Goal: Information Seeking & Learning: Learn about a topic

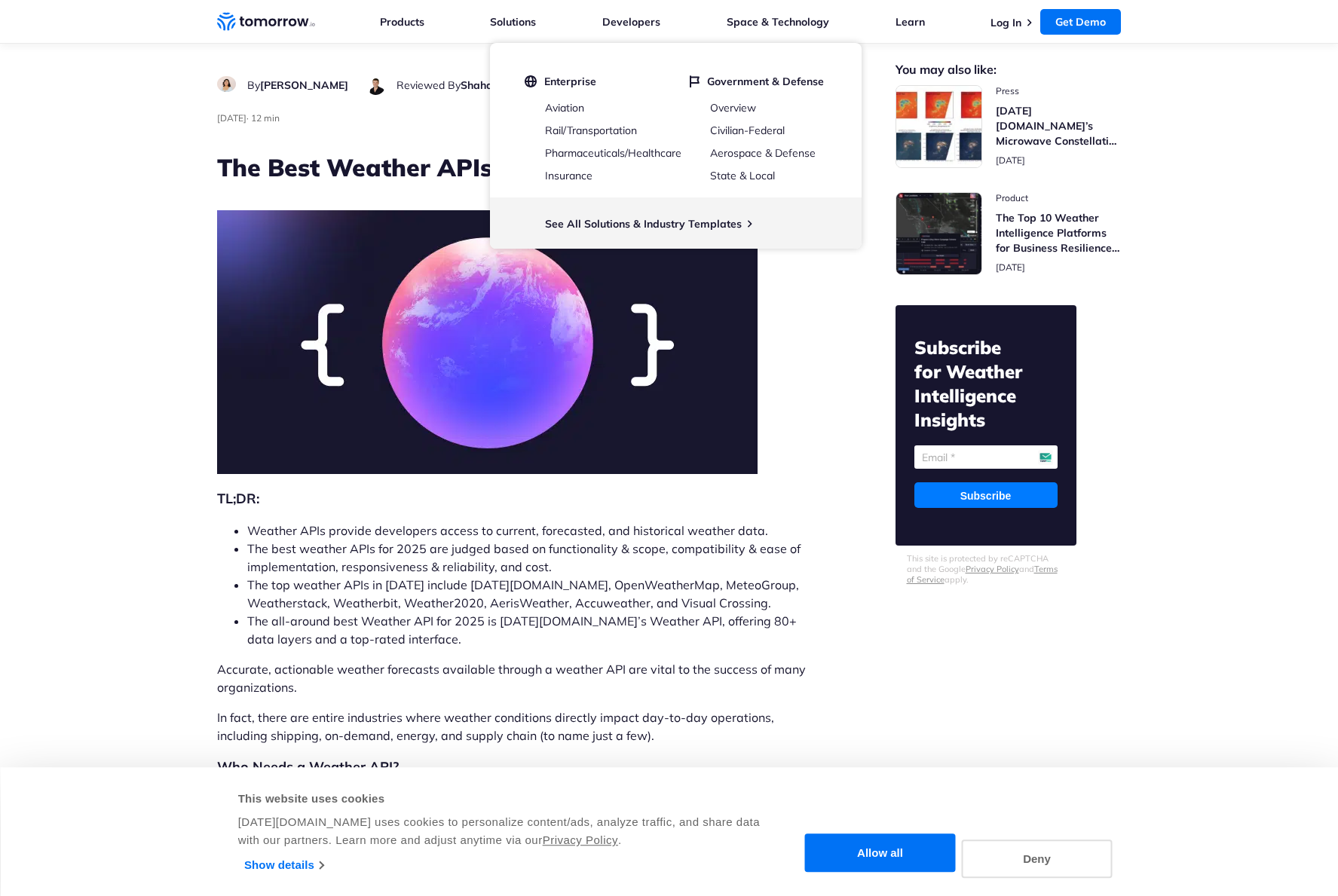
scroll to position [127, 0]
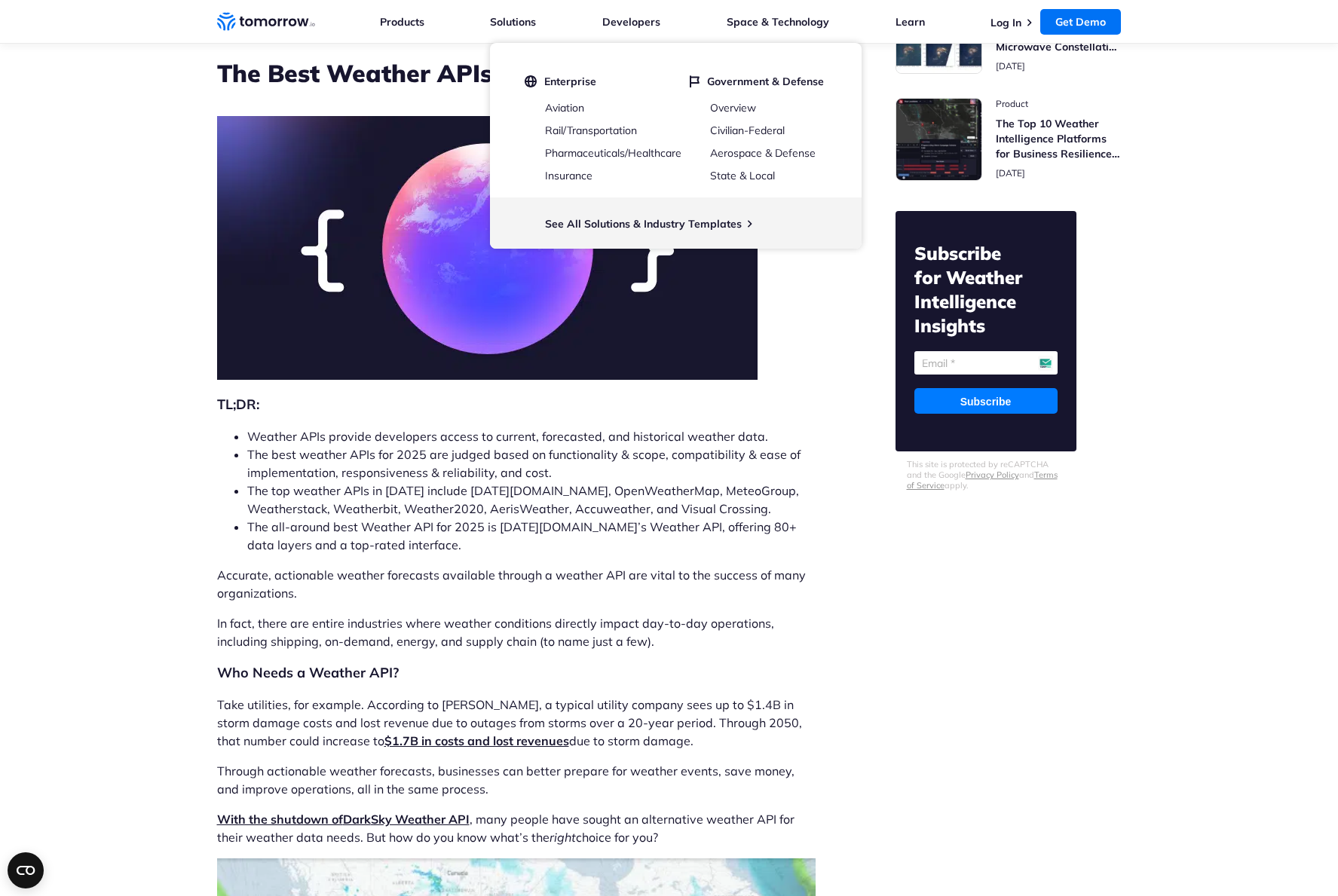
click at [496, 528] on li "The all-around best Weather API for 2025 is Tomorrow.io’s Weather API, offering…" at bounding box center [532, 536] width 568 height 36
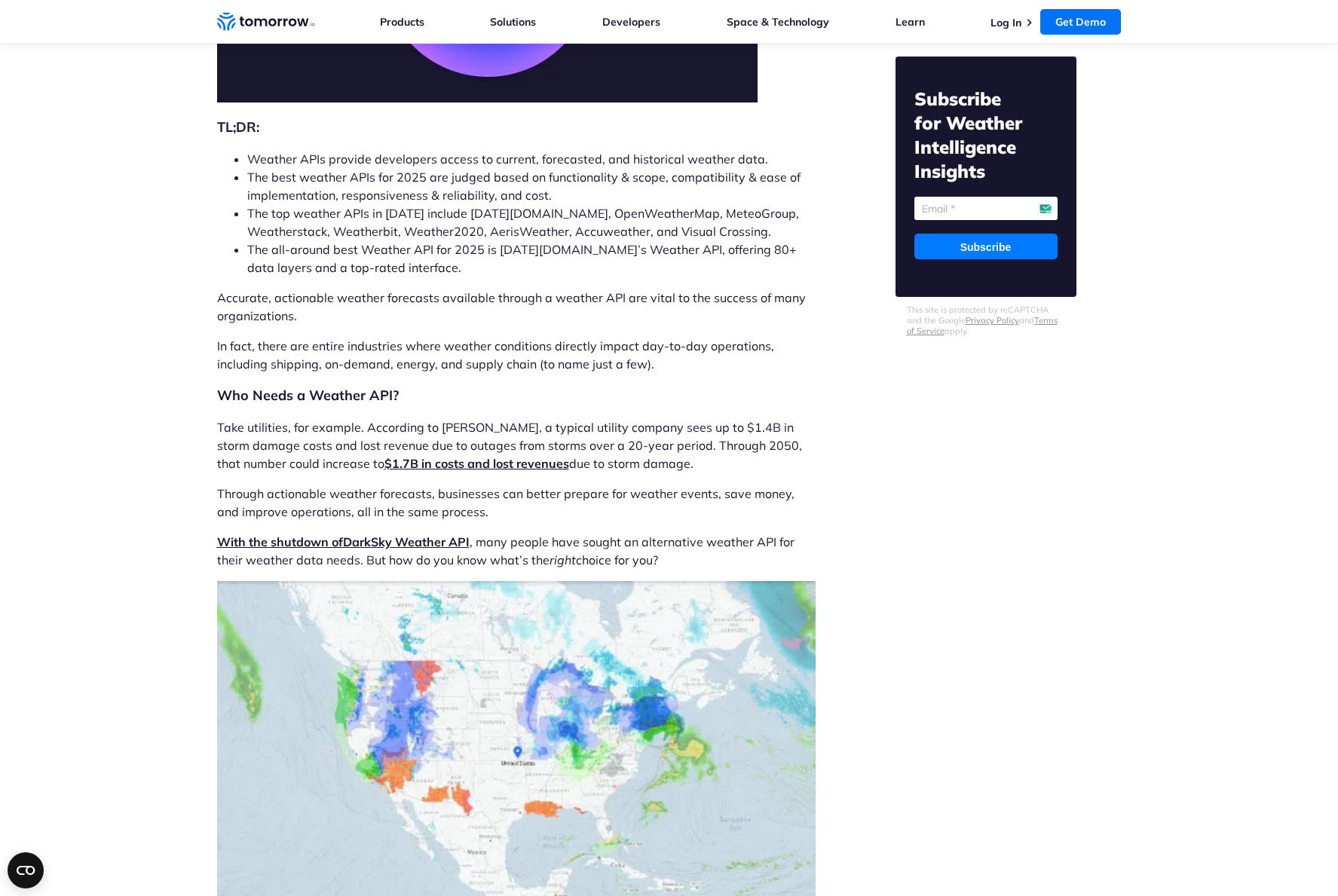
scroll to position [406, 0]
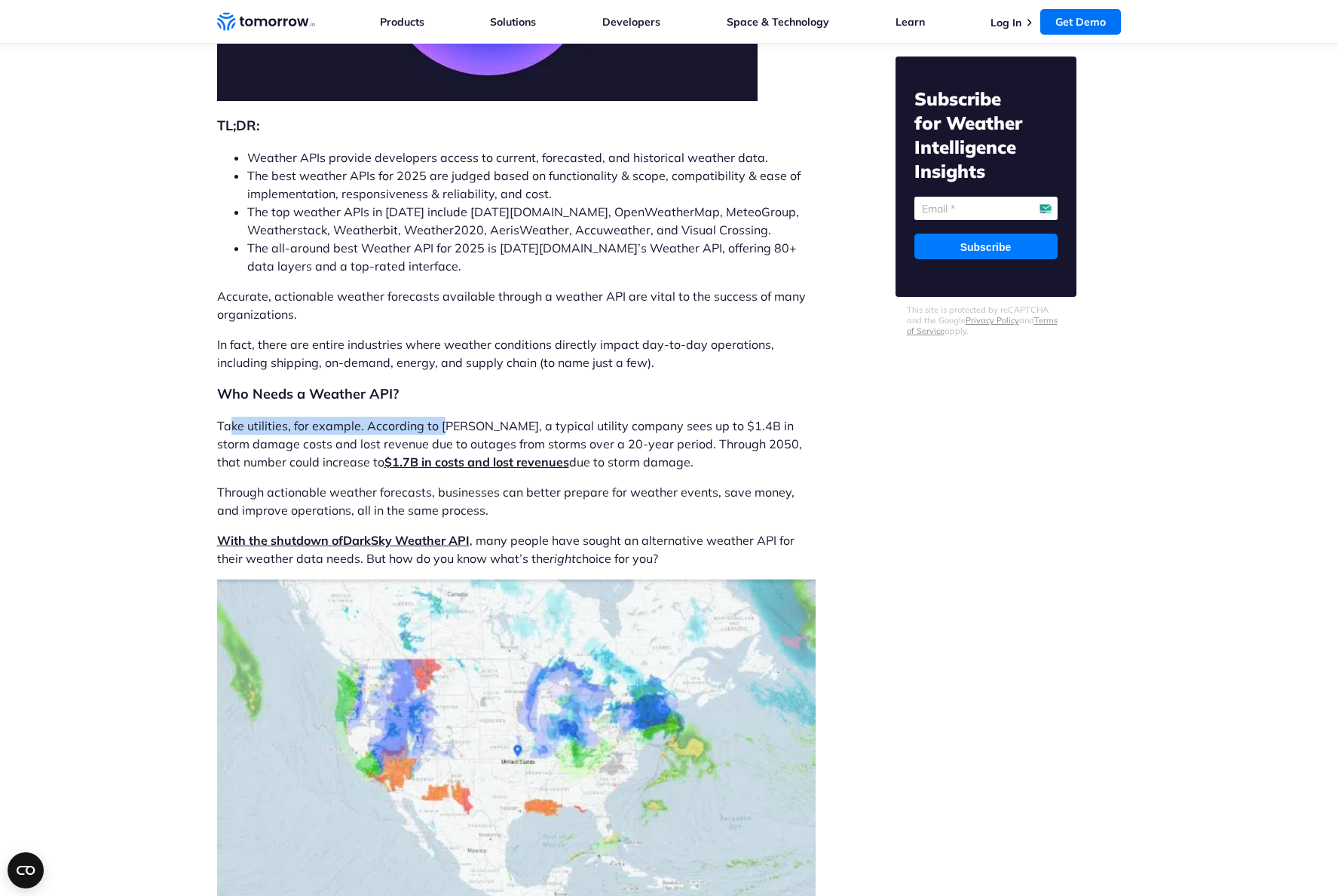
drag, startPoint x: 229, startPoint y: 426, endPoint x: 446, endPoint y: 431, distance: 217.1
click at [446, 432] on p "Take utilities, for example. According to McKinsey, a typical utility company s…" at bounding box center [516, 444] width 599 height 55
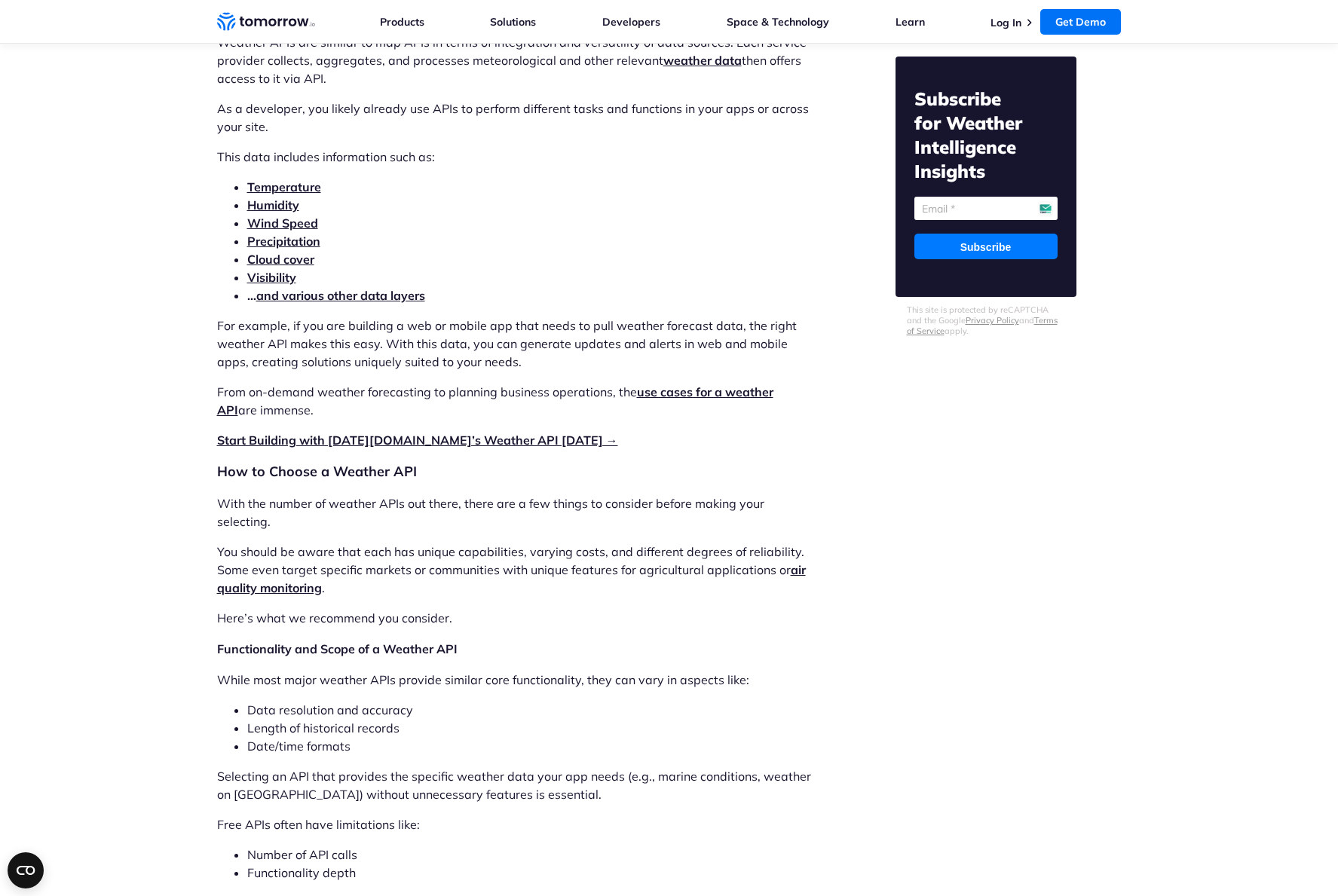
scroll to position [1696, 0]
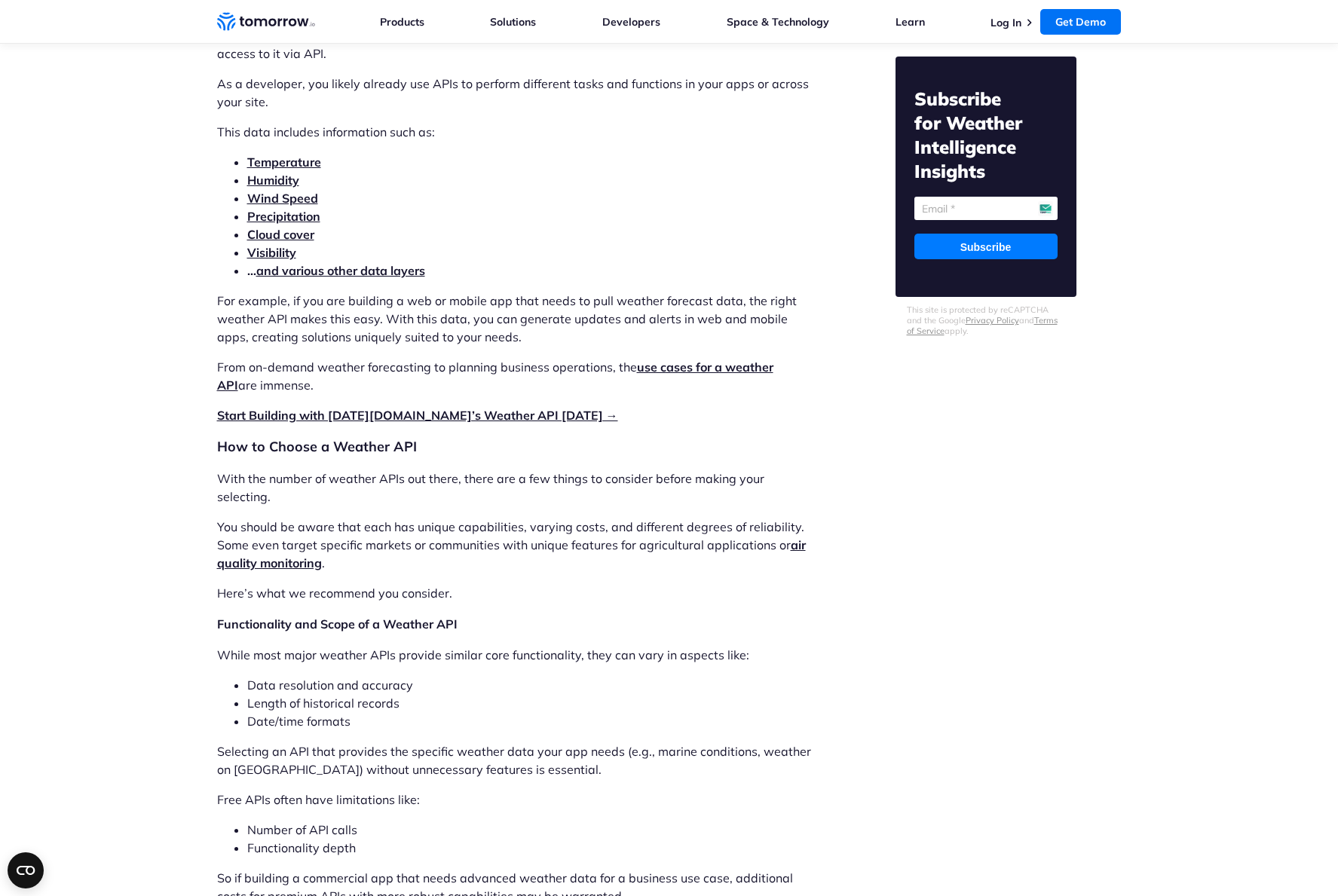
click at [401, 413] on link "Start Building with Tomorrow.io’s Weather API Today →" at bounding box center [417, 415] width 401 height 15
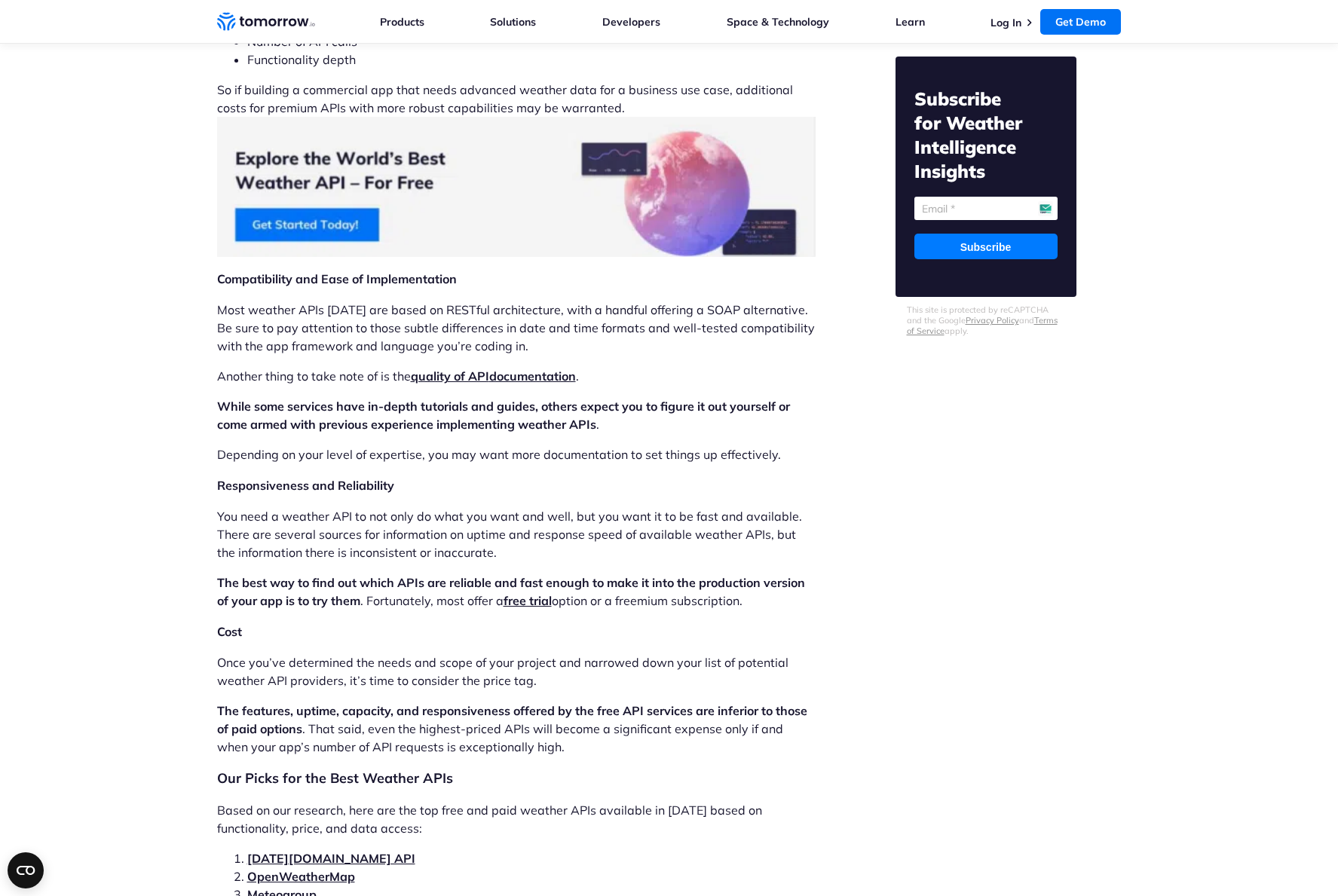
scroll to position [2830, 0]
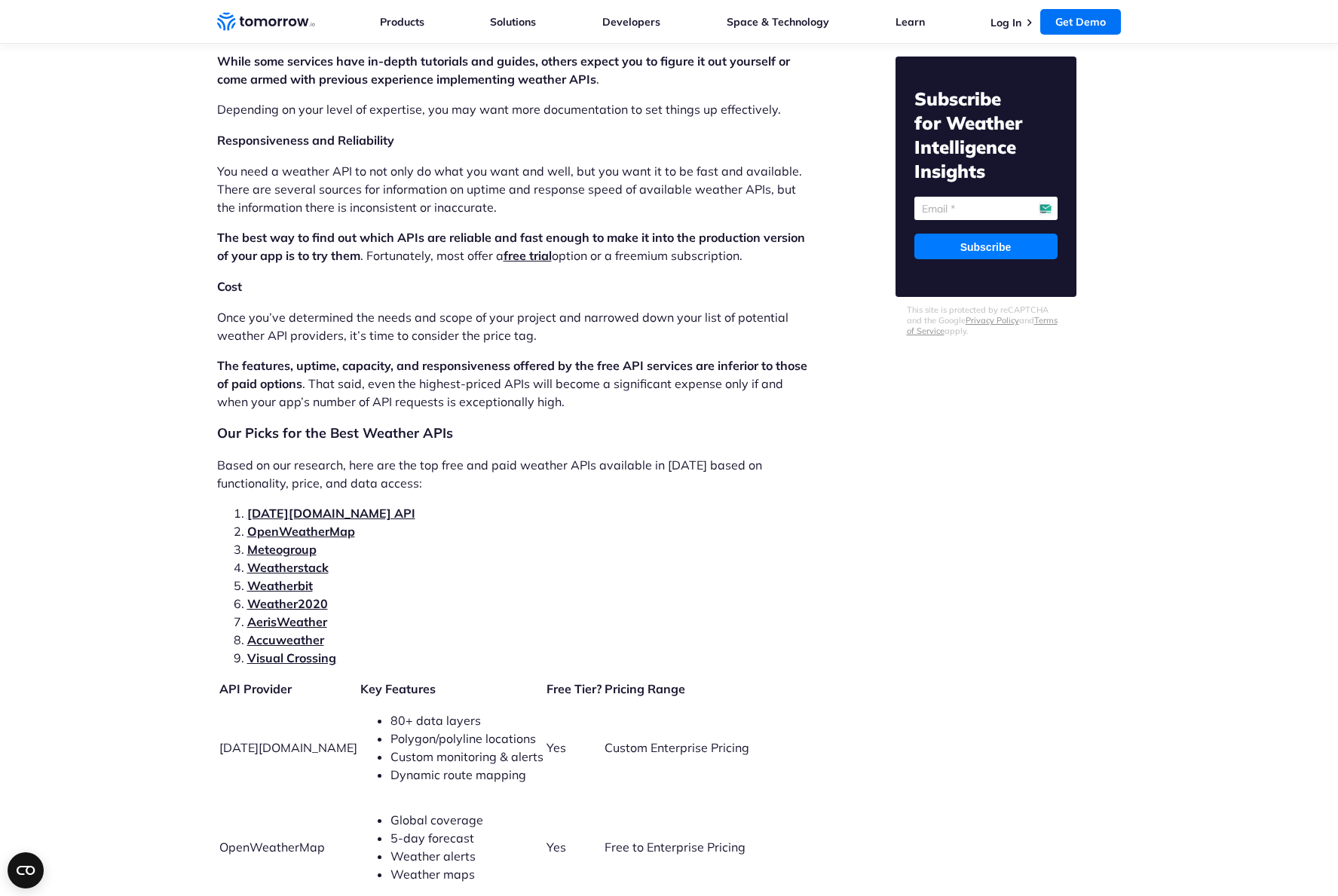
click at [308, 524] on link "OpenWeatherMap" at bounding box center [301, 532] width 108 height 15
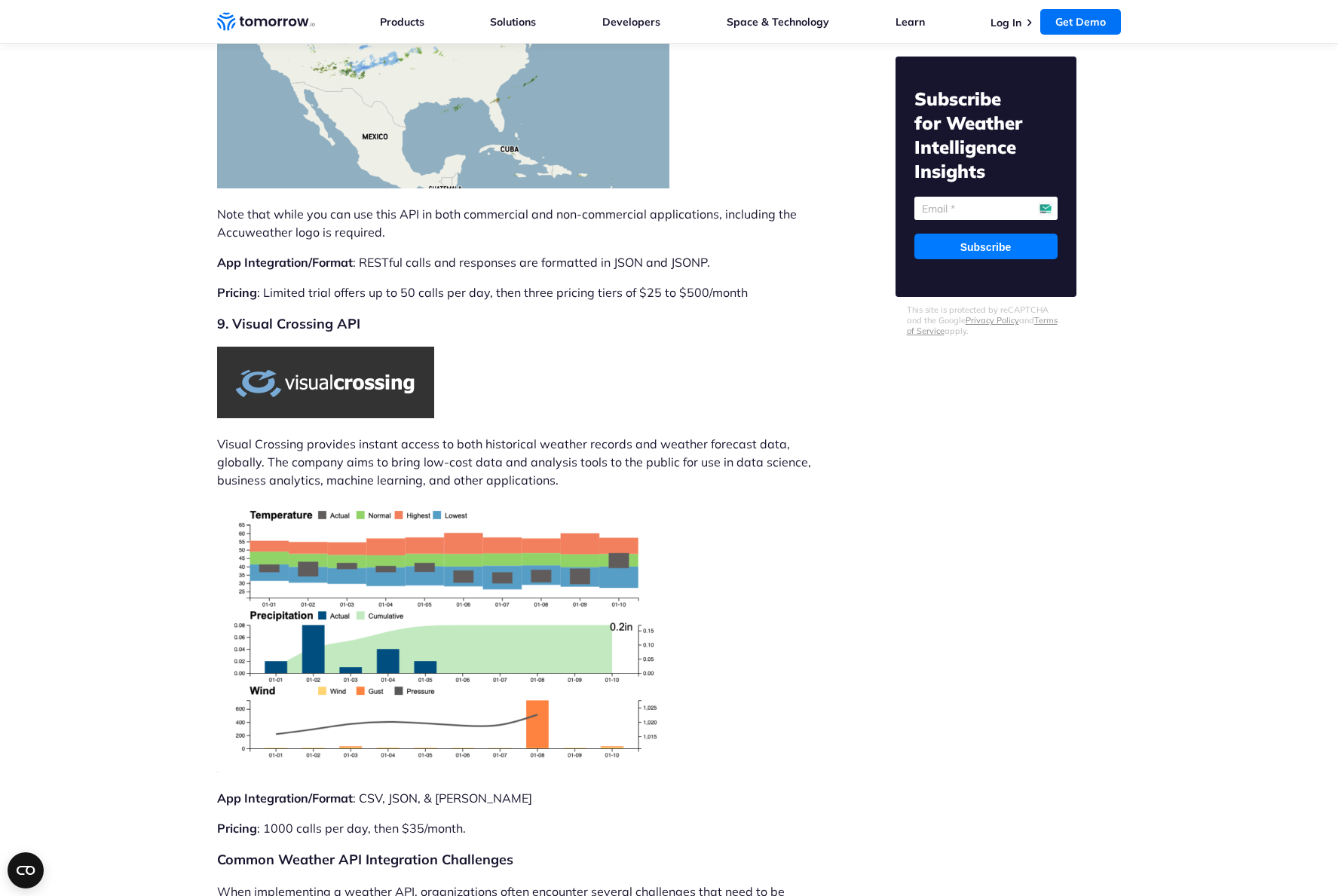
scroll to position [9589, 0]
click at [345, 346] on img at bounding box center [325, 382] width 217 height 71
drag, startPoint x: 221, startPoint y: 267, endPoint x: 485, endPoint y: 269, distance: 264.0
click at [485, 313] on h2 "9. Visual Crossing API" at bounding box center [516, 323] width 599 height 21
click at [347, 346] on img at bounding box center [325, 382] width 217 height 71
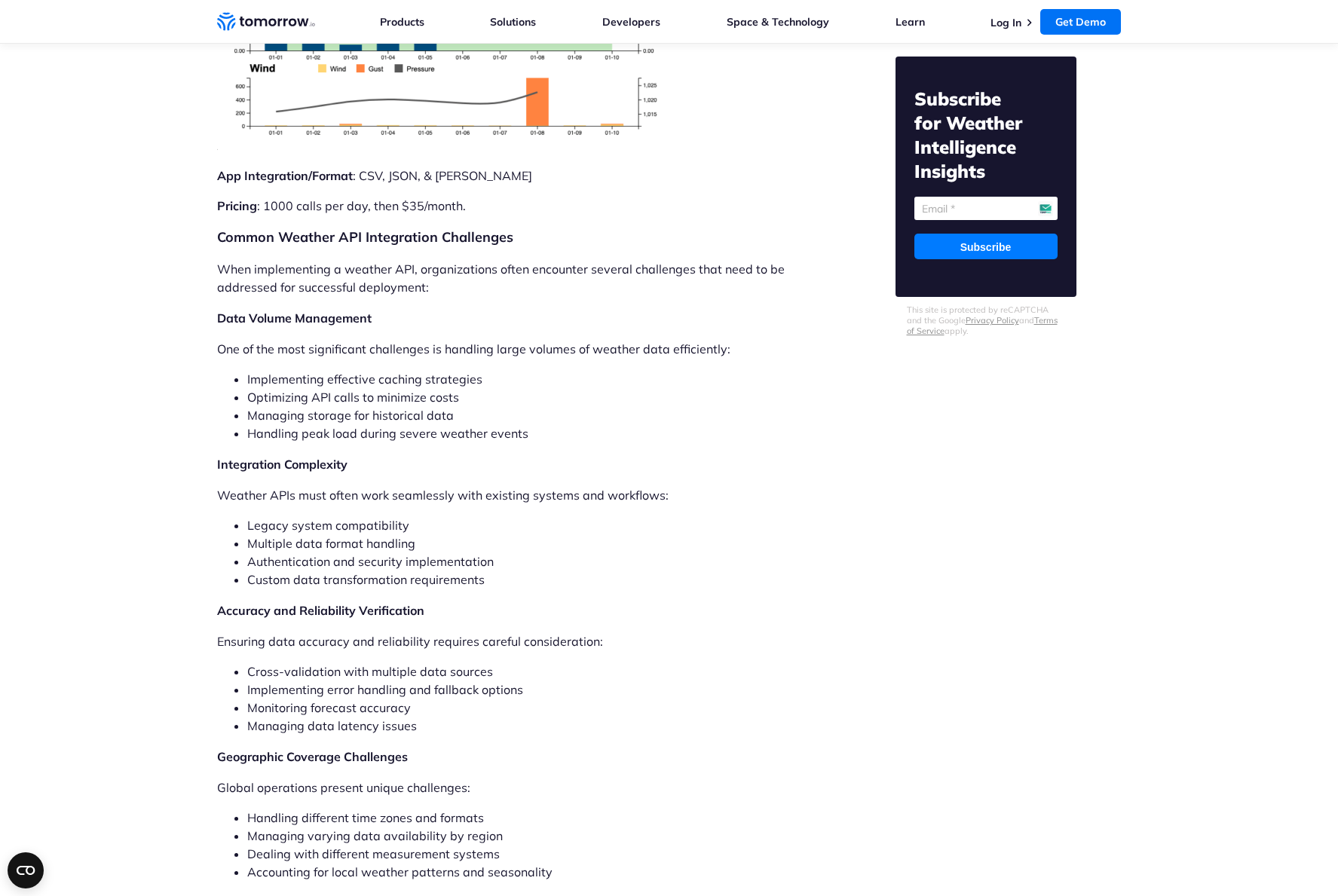
scroll to position [10214, 0]
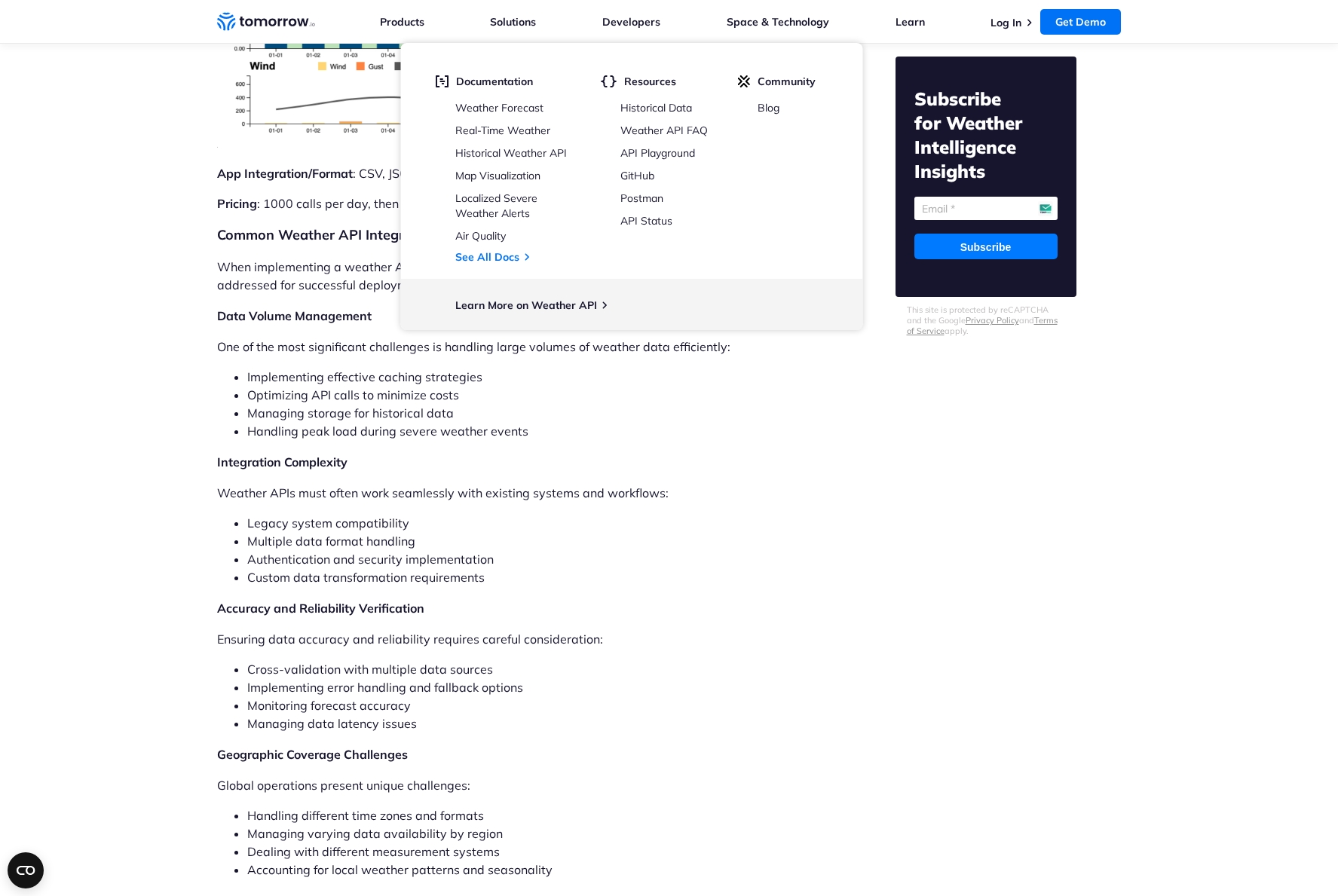
click at [694, 532] on li "Multiple data format handling" at bounding box center [532, 542] width 568 height 18
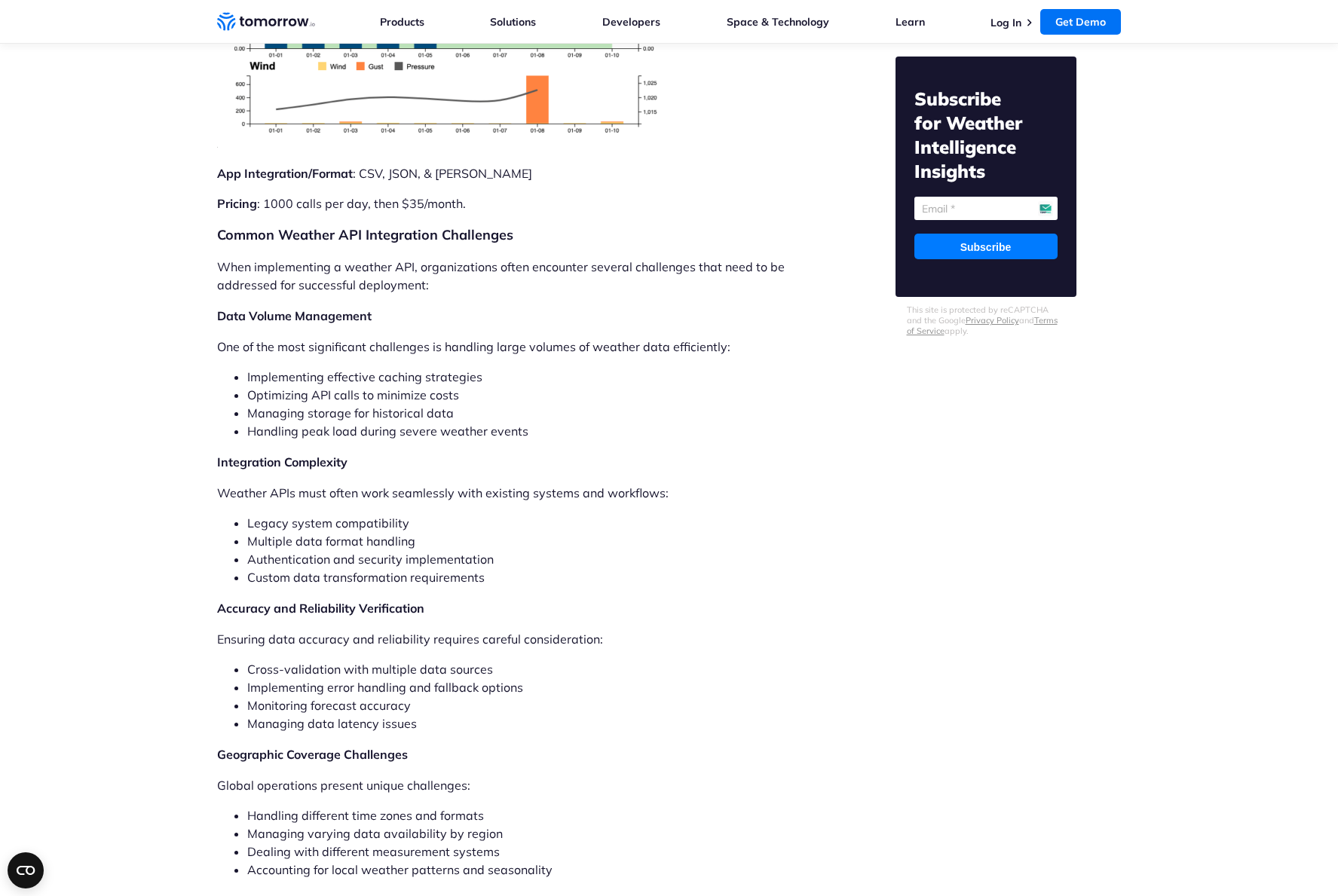
scroll to position [10237, 0]
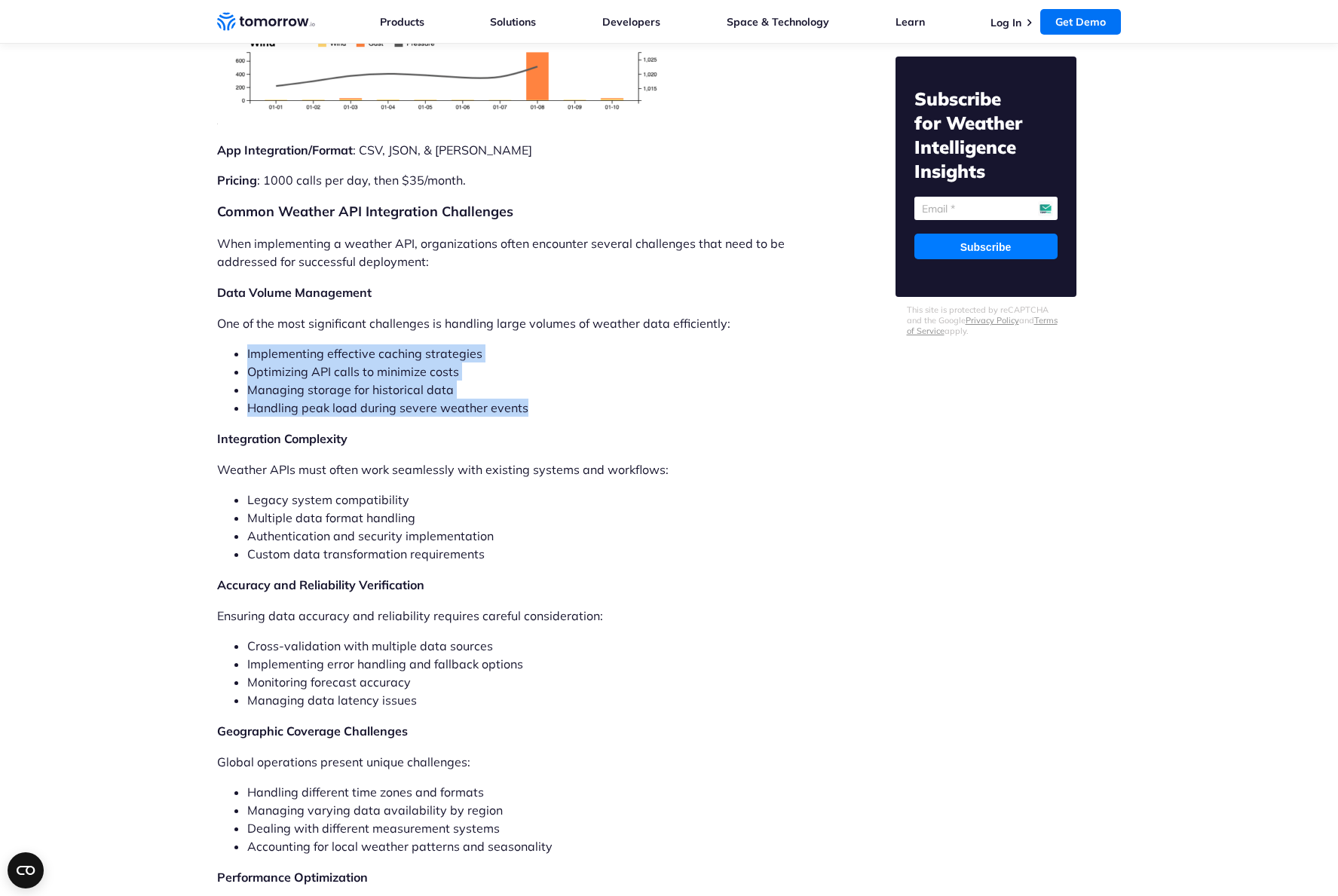
drag, startPoint x: 228, startPoint y: 292, endPoint x: 550, endPoint y: 360, distance: 329.1
click at [550, 360] on ul "Implementing effective caching strategies Optimizing API calls to minimize cost…" at bounding box center [516, 380] width 599 height 72
click at [550, 398] on li "Handling peak load during severe weather events" at bounding box center [532, 407] width 568 height 18
drag, startPoint x: 550, startPoint y: 360, endPoint x: 238, endPoint y: 296, distance: 318.5
click at [238, 344] on ul "Implementing effective caching strategies Optimizing API calls to minimize cost…" at bounding box center [516, 380] width 599 height 72
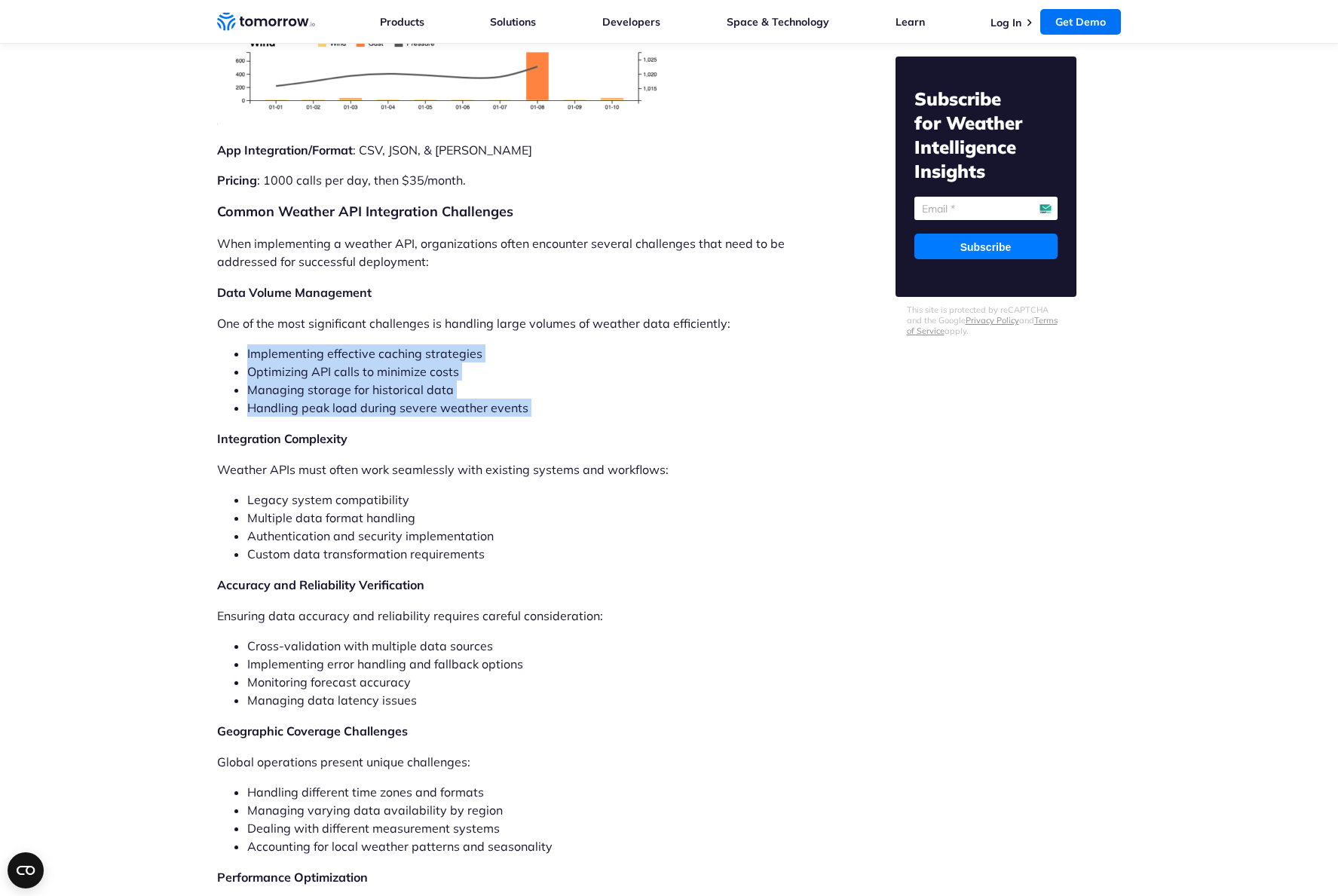
click at [248, 344] on li "Implementing effective caching strategies" at bounding box center [532, 354] width 568 height 18
drag, startPoint x: 238, startPoint y: 296, endPoint x: 534, endPoint y: 349, distance: 300.7
click at [534, 349] on ul "Implementing effective caching strategies Optimizing API calls to minimize cost…" at bounding box center [516, 380] width 599 height 72
click at [534, 398] on li "Handling peak load during severe weather events" at bounding box center [532, 407] width 568 height 18
drag, startPoint x: 534, startPoint y: 349, endPoint x: 237, endPoint y: 319, distance: 298.5
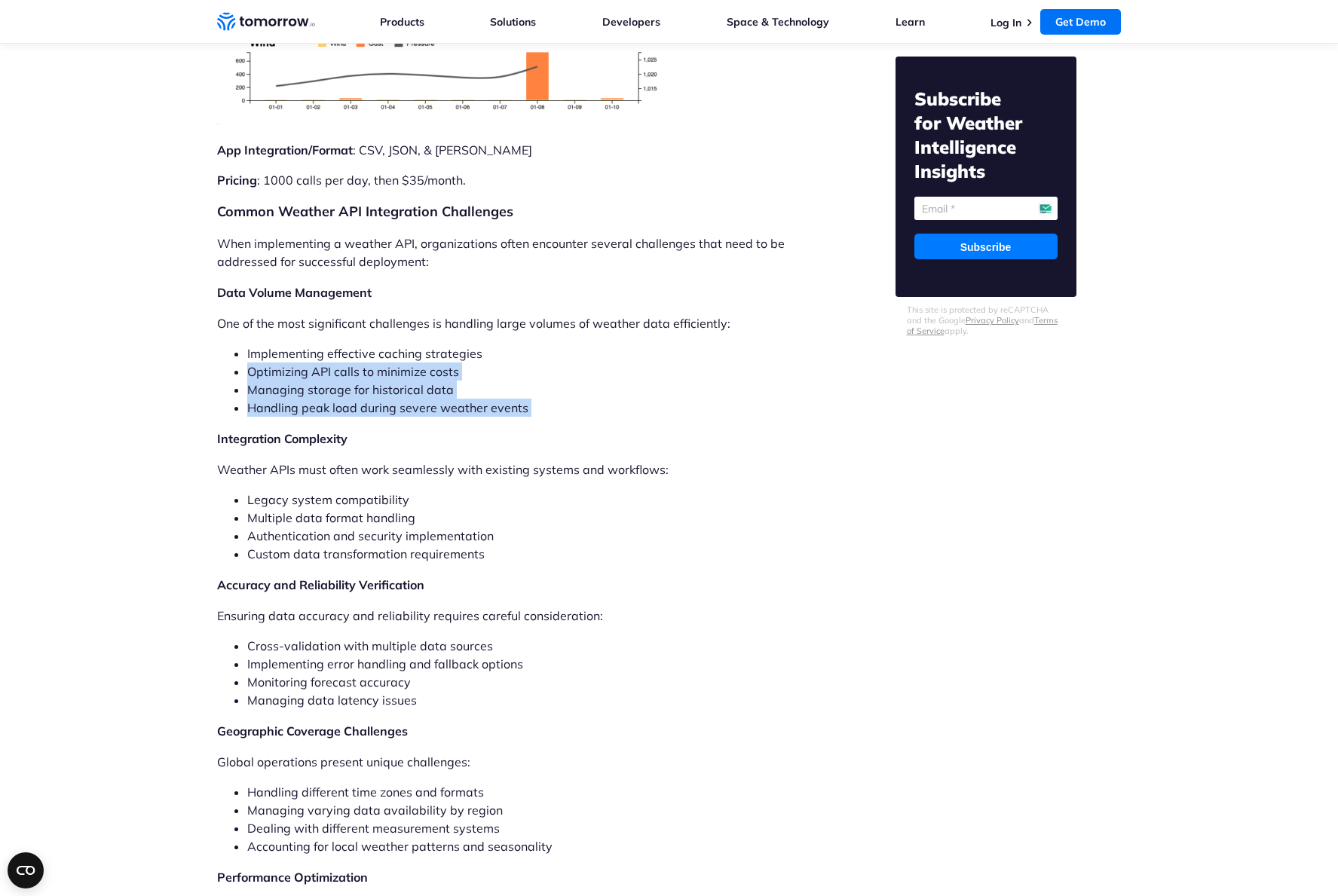
click at [237, 344] on ul "Implementing effective caching strategies Optimizing API calls to minimize cost…" at bounding box center [516, 380] width 599 height 72
click at [232, 344] on ul "Implementing effective caching strategies Optimizing API calls to minimize cost…" at bounding box center [516, 380] width 599 height 72
drag, startPoint x: 534, startPoint y: 348, endPoint x: 224, endPoint y: 307, distance: 312.7
click at [224, 344] on ul "Implementing effective caching strategies Optimizing API calls to minimize cost…" at bounding box center [516, 380] width 599 height 72
click at [224, 344] on ul "Implementing effective caching strategies Optimizing API calls to minimize cost…" at bounding box center [516, 380] width 599 height 72
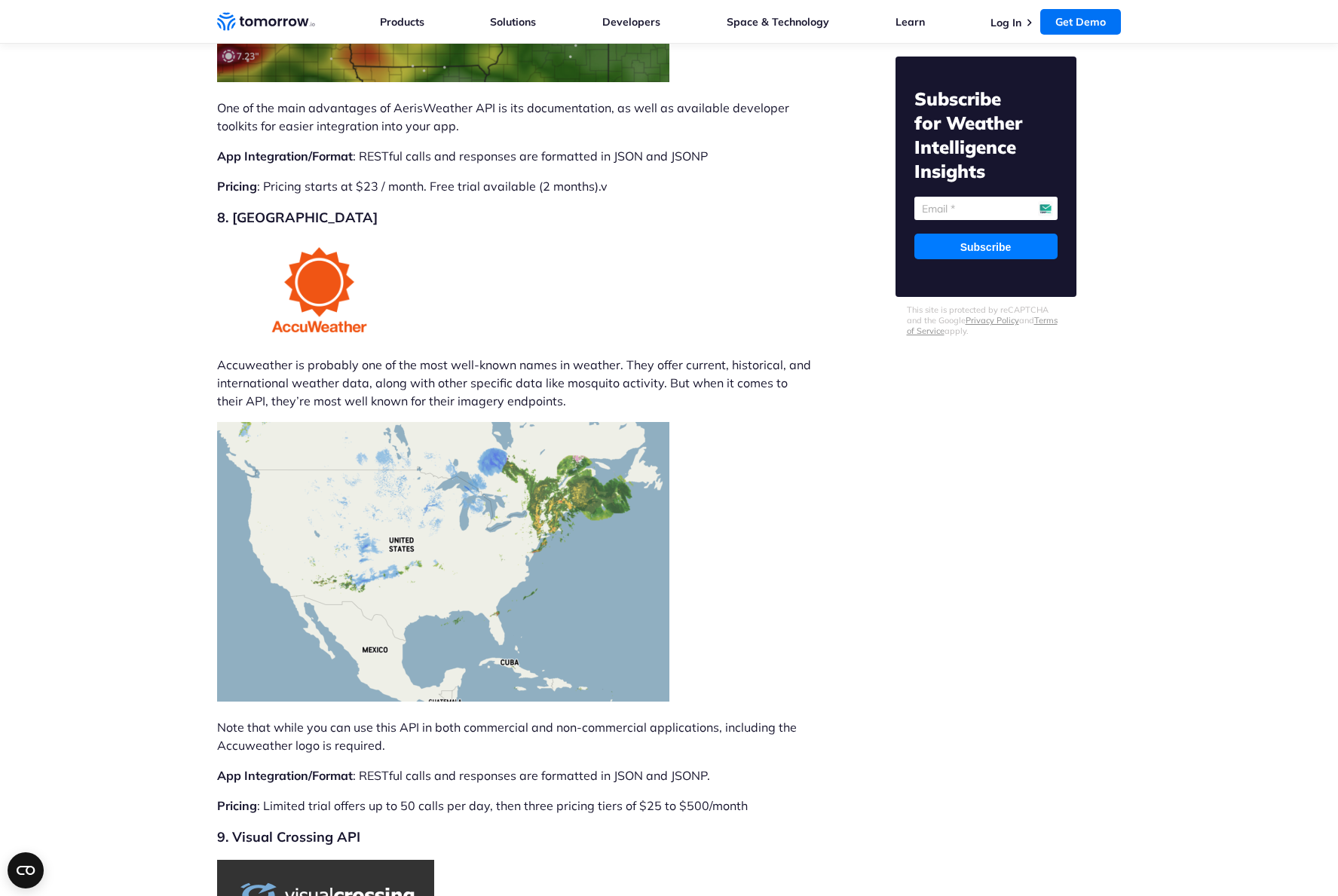
scroll to position [9085, 0]
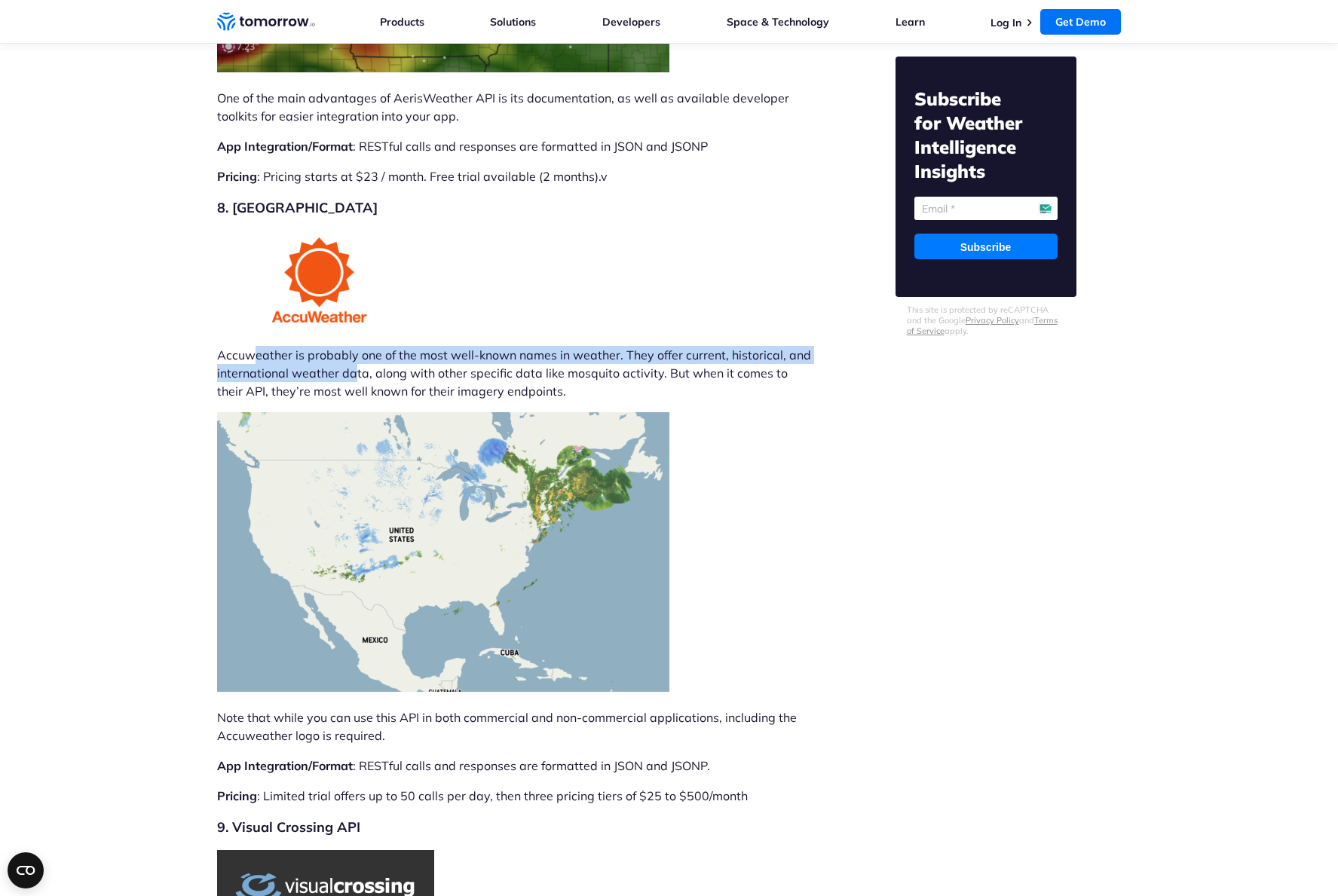
drag, startPoint x: 251, startPoint y: 310, endPoint x: 356, endPoint y: 311, distance: 105.0
click at [356, 346] on p "Accuweather is probably one of the most well-known names in weather. They offer…" at bounding box center [516, 373] width 599 height 55
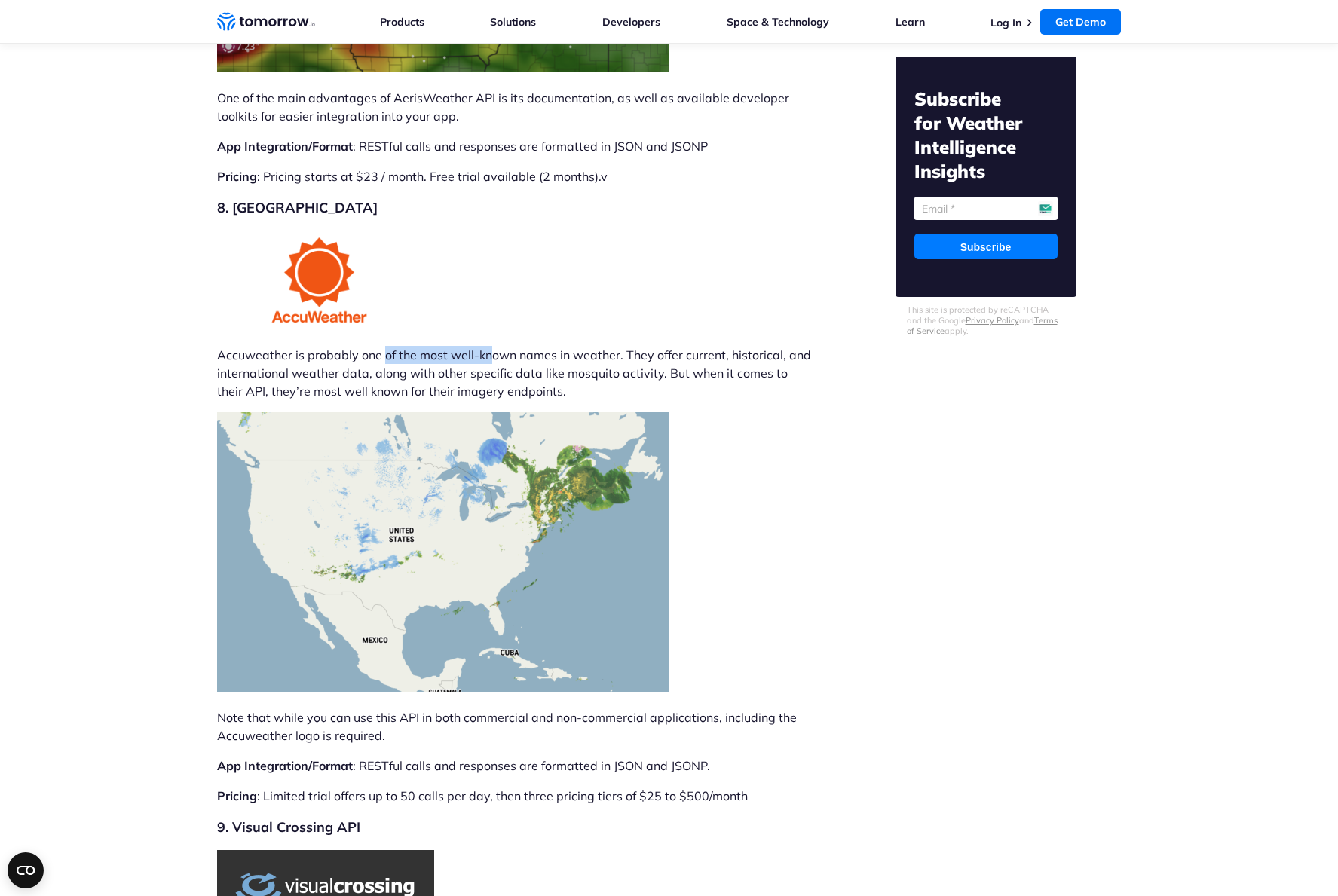
drag, startPoint x: 381, startPoint y: 295, endPoint x: 490, endPoint y: 291, distance: 109.1
click at [491, 346] on p "Accuweather is probably one of the most well-known names in weather. They offer…" at bounding box center [516, 373] width 599 height 55
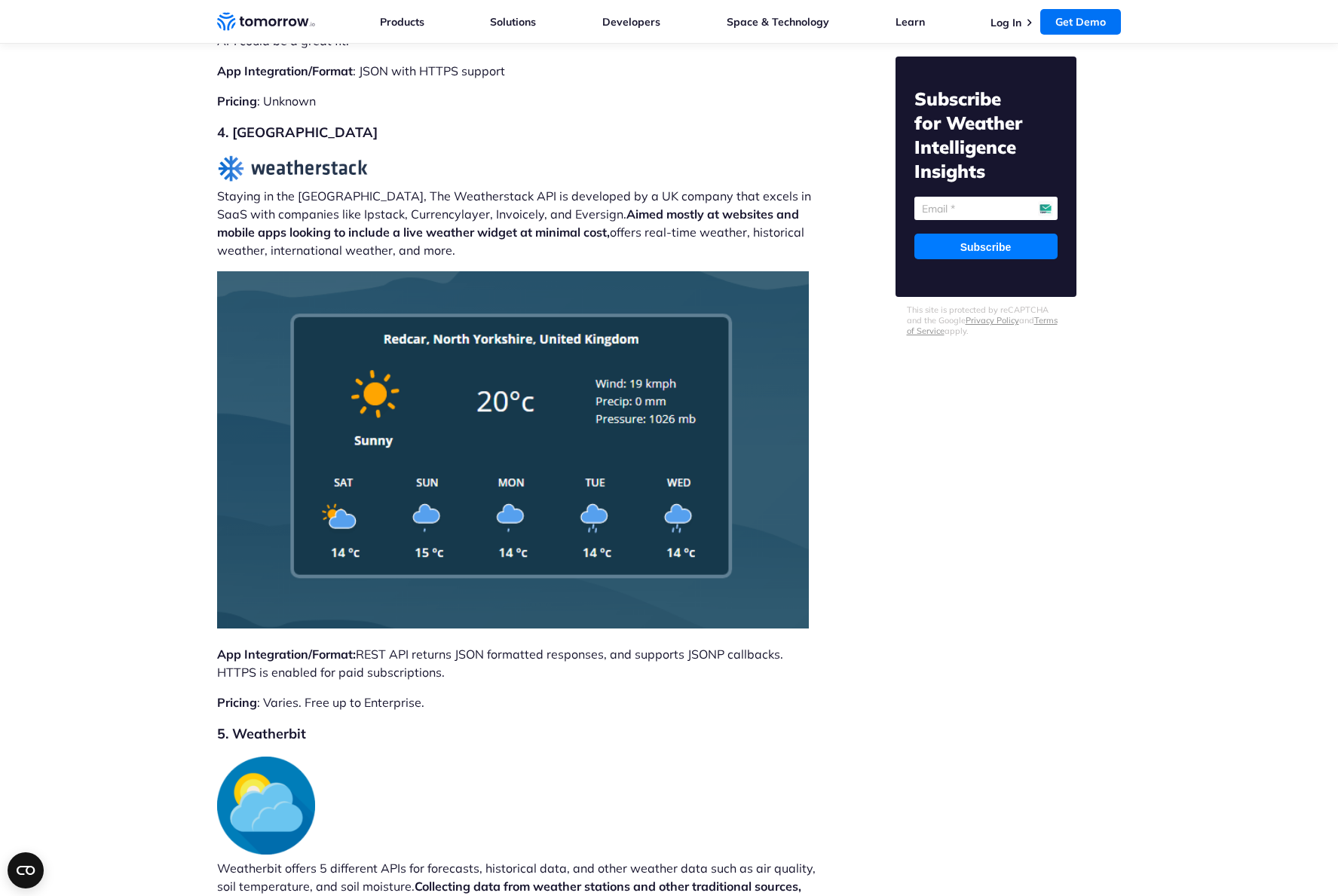
scroll to position [7107, 0]
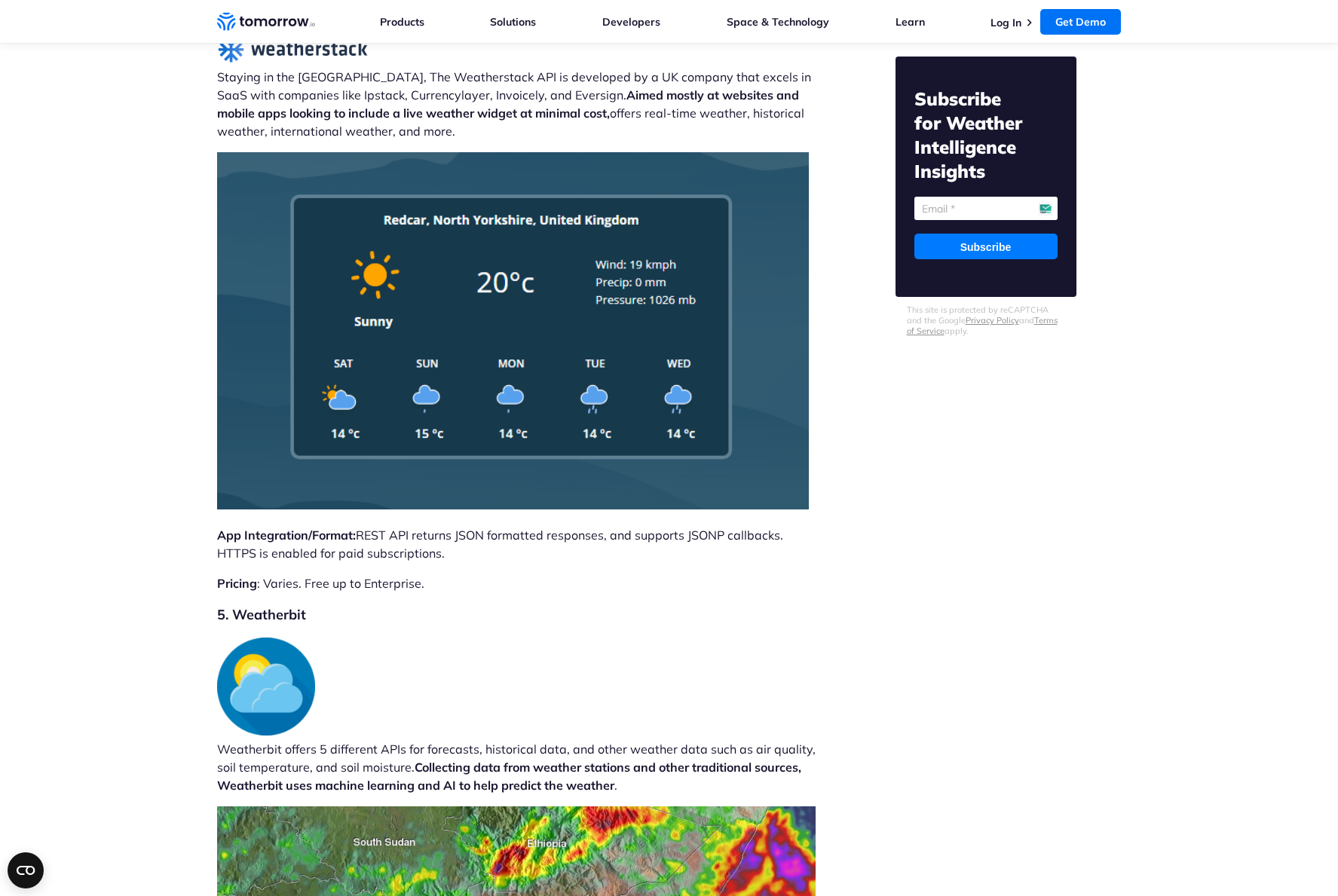
click at [344, 575] on p "Pricing : Varies. Free up to Enterprise." at bounding box center [516, 584] width 599 height 18
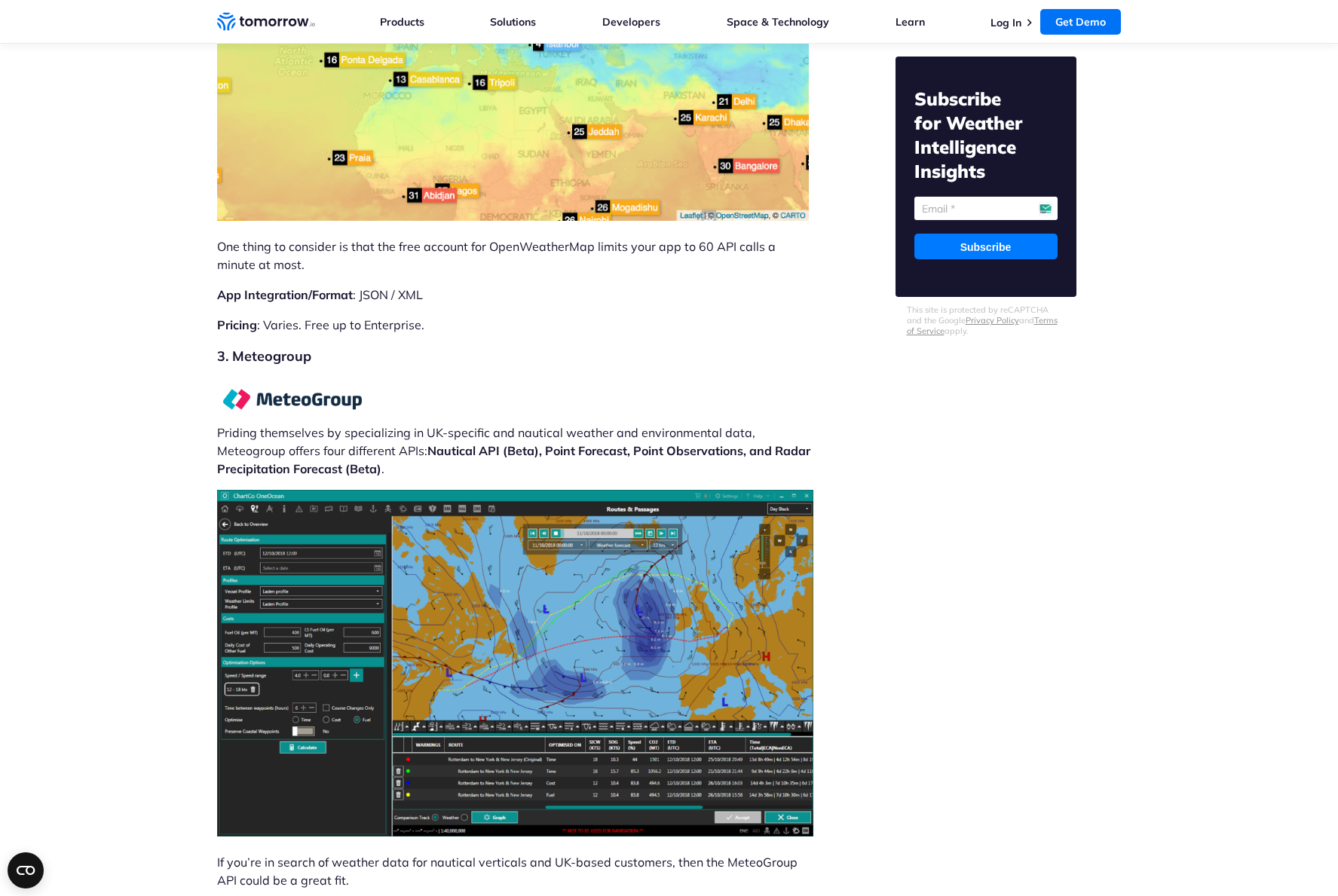
scroll to position [6181, 0]
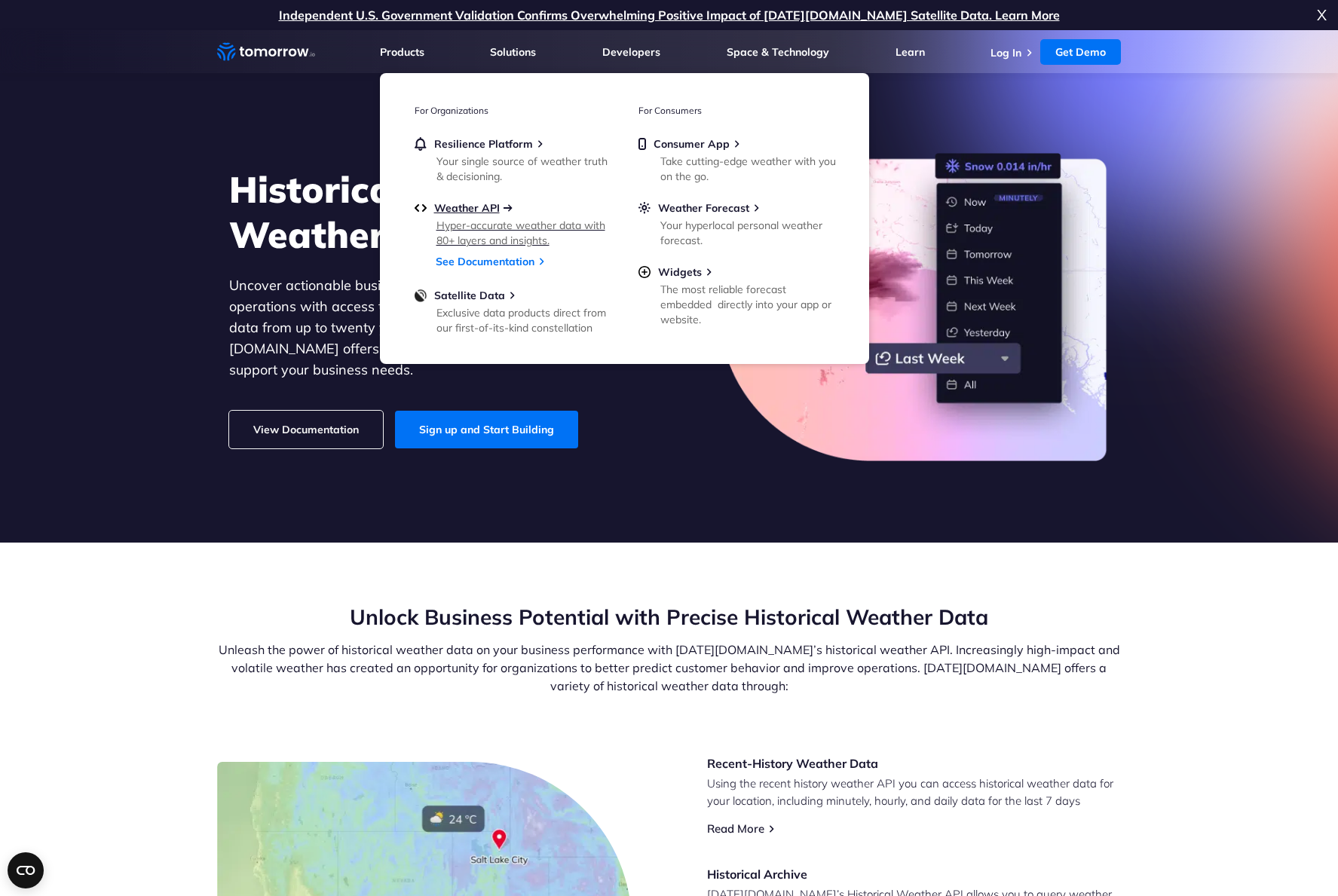
click at [491, 205] on span "Weather API" at bounding box center [466, 208] width 65 height 13
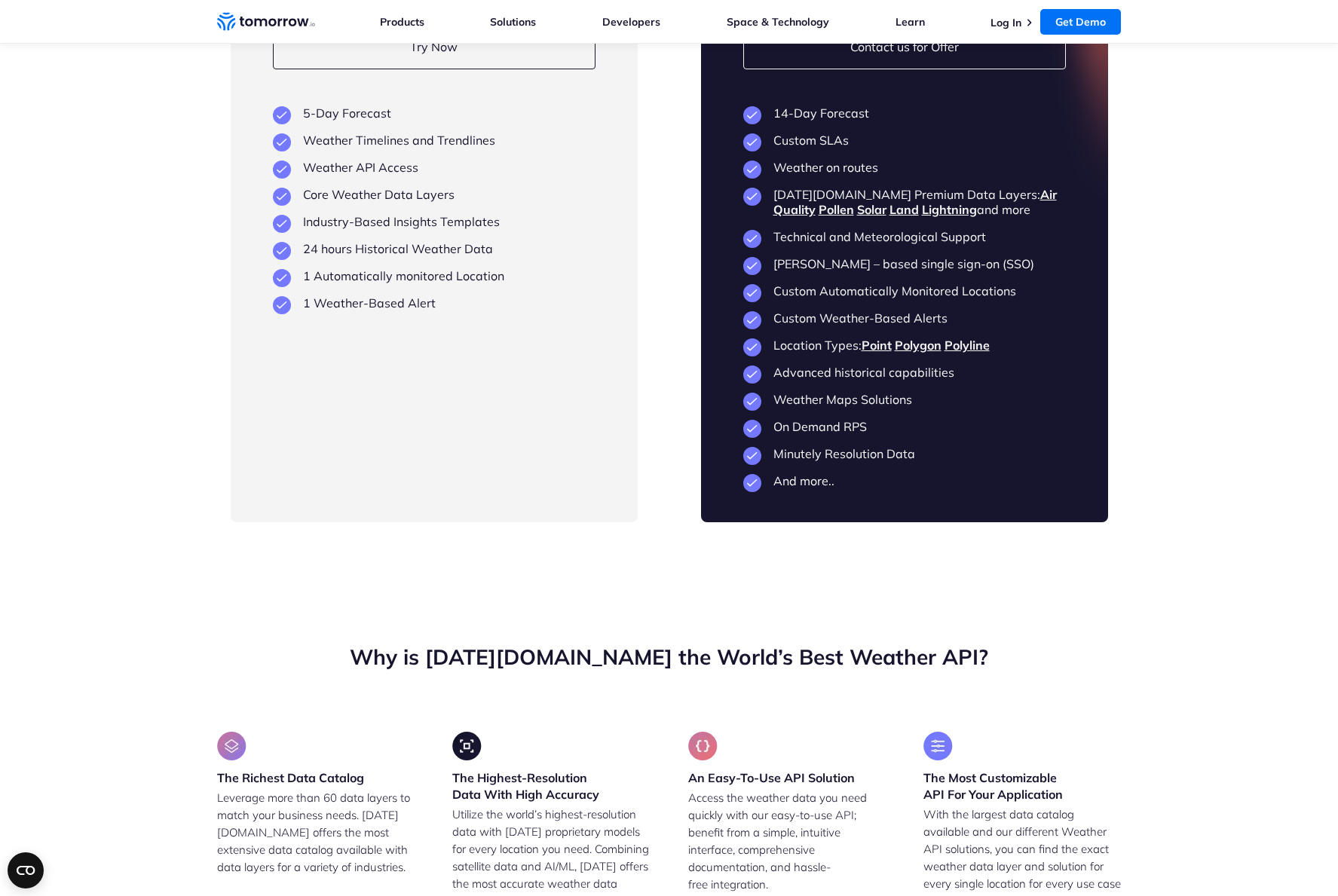
scroll to position [3661, 0]
